Goal: Communication & Community: Answer question/provide support

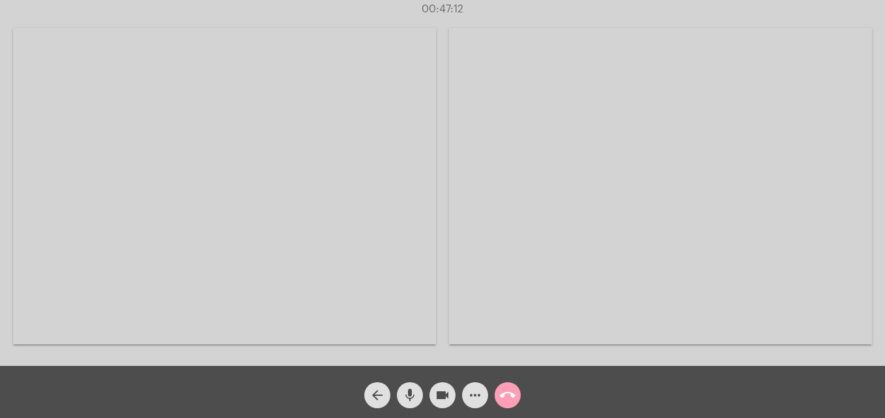
click at [509, 391] on mat-icon "call_end" at bounding box center [508, 396] width 16 height 16
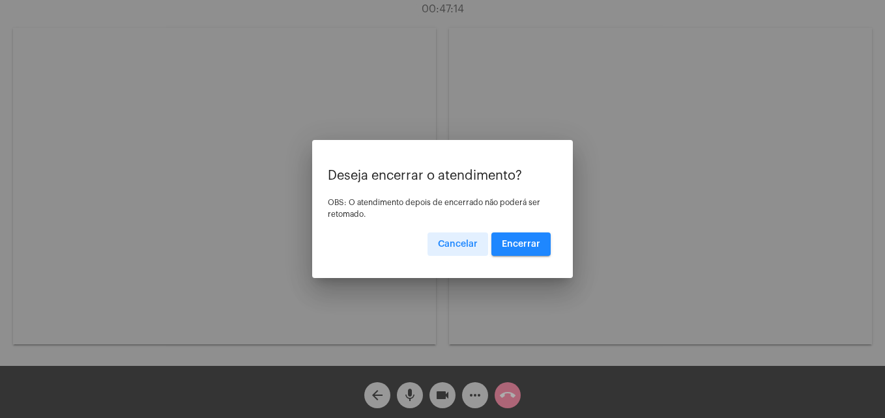
click at [532, 235] on button "Encerrar" at bounding box center [520, 244] width 59 height 23
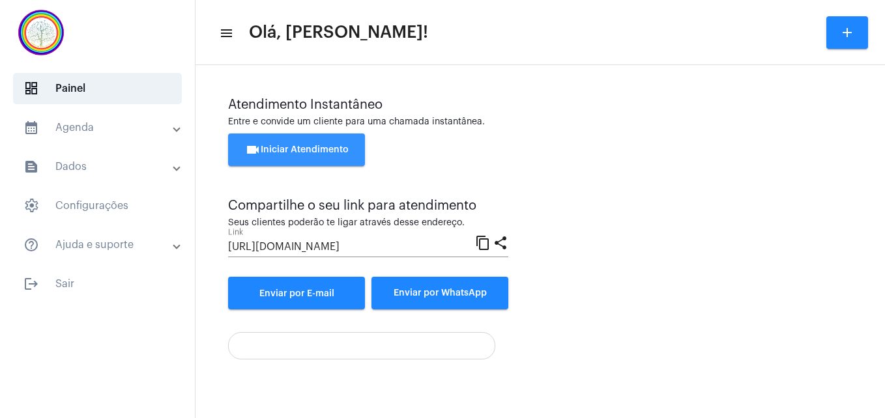
click at [325, 146] on span "videocam Iniciar Atendimento" at bounding box center [297, 149] width 104 height 9
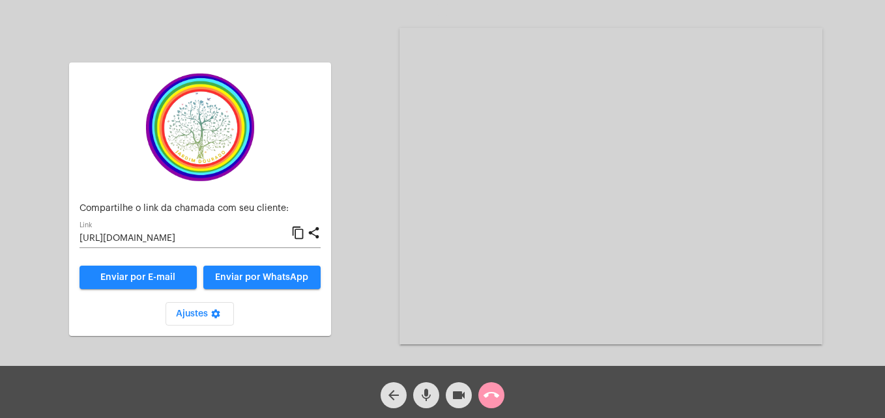
click at [296, 235] on mat-icon "content_copy" at bounding box center [298, 233] width 14 height 16
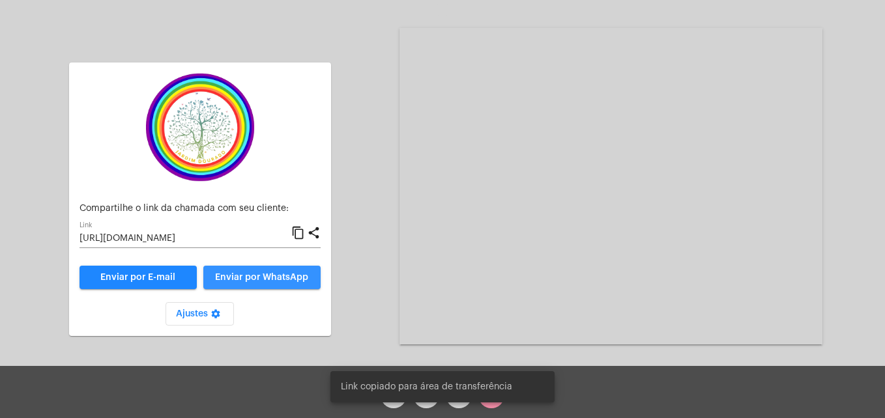
click at [291, 270] on button "Enviar por WhatsApp" at bounding box center [261, 277] width 117 height 23
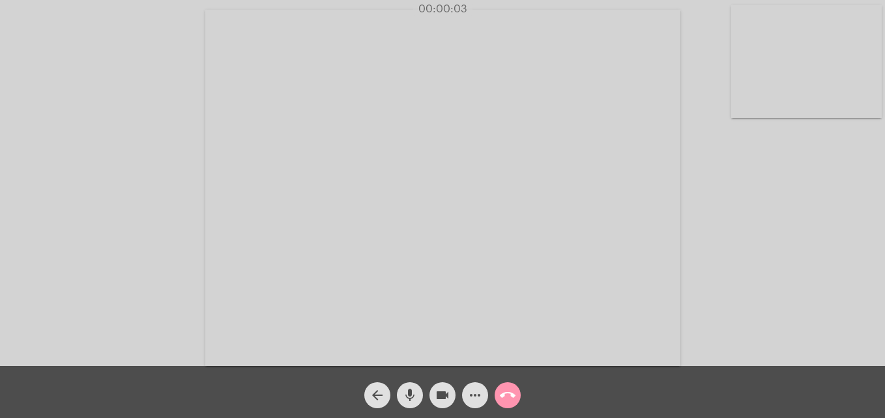
click at [748, 104] on video at bounding box center [806, 61] width 150 height 113
click at [342, 350] on video at bounding box center [560, 186] width 475 height 356
